Goal: Find specific page/section: Find specific page/section

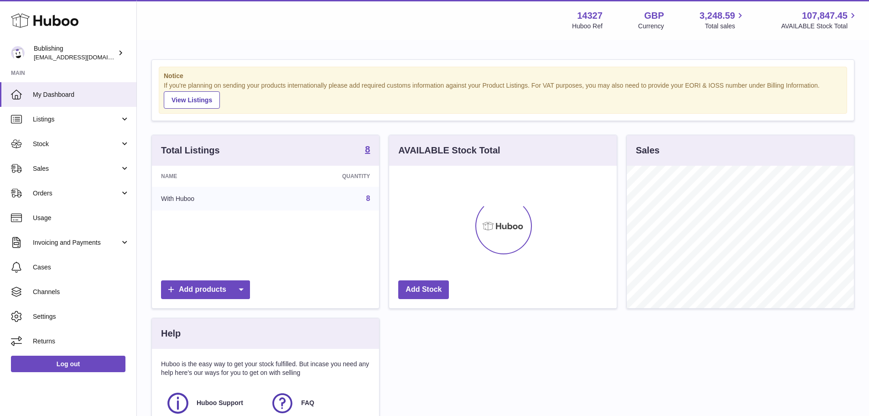
scroll to position [142, 228]
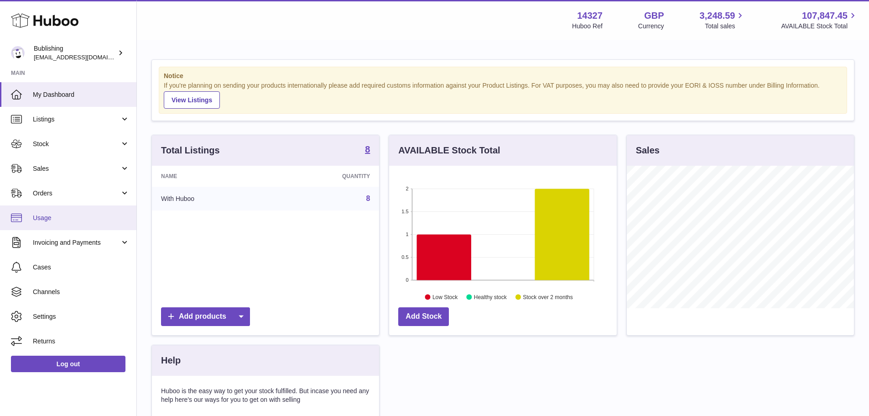
click at [57, 219] on span "Usage" at bounding box center [81, 217] width 97 height 9
